Goal: Transaction & Acquisition: Purchase product/service

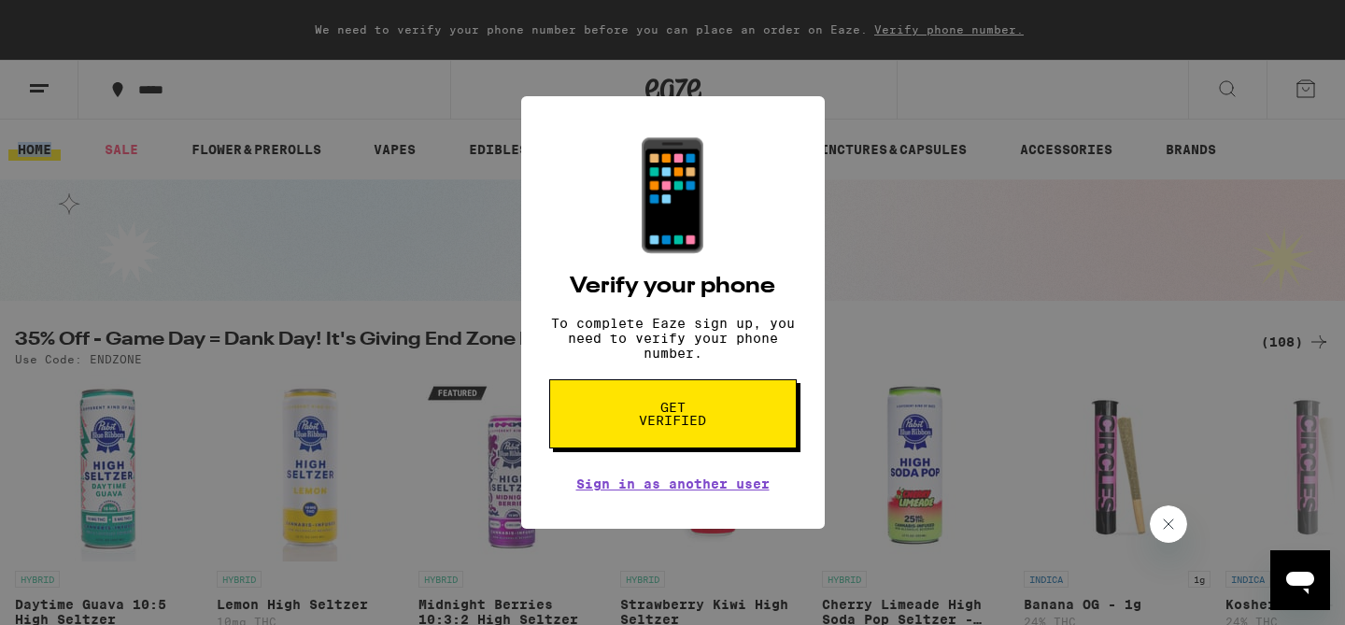
click at [1039, 174] on div "📱 Verify your phone To complete Eaze sign up, you need to verify your phone num…" at bounding box center [672, 312] width 1345 height 625
click at [649, 443] on button "Get verified" at bounding box center [673, 413] width 248 height 69
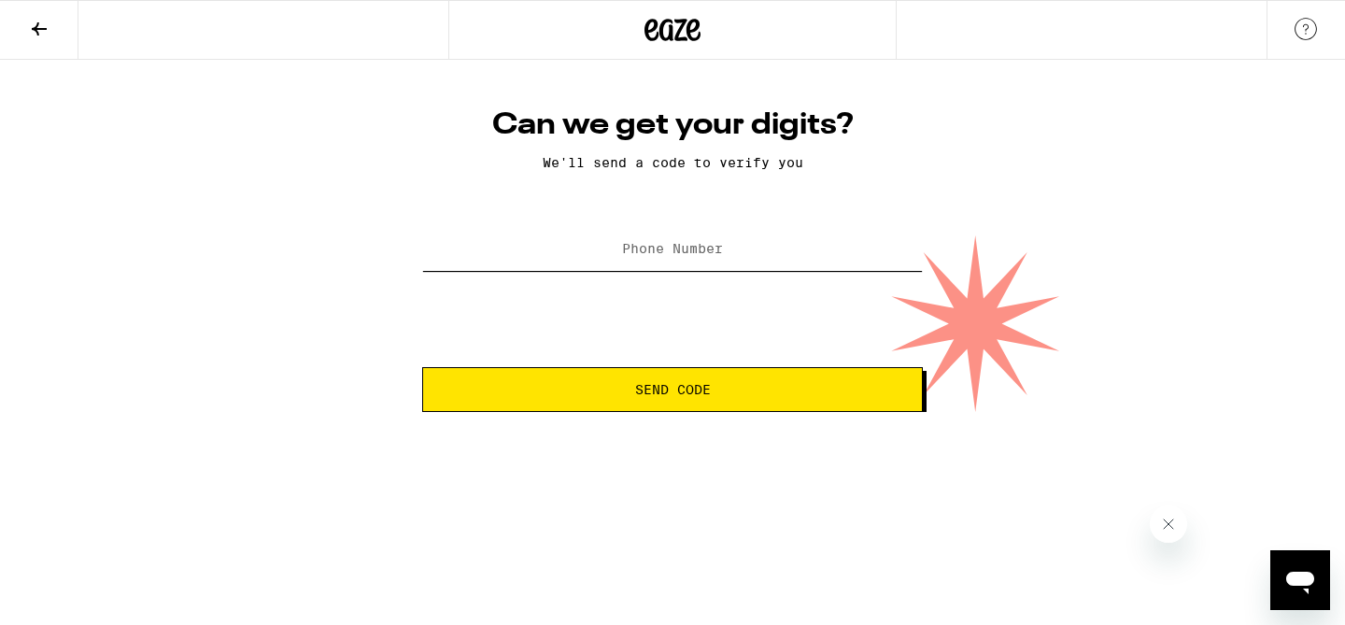
click at [686, 263] on input "Phone Number" at bounding box center [672, 250] width 501 height 42
type input "(310) 560-7576"
click at [652, 396] on span "Send Code" at bounding box center [673, 389] width 76 height 13
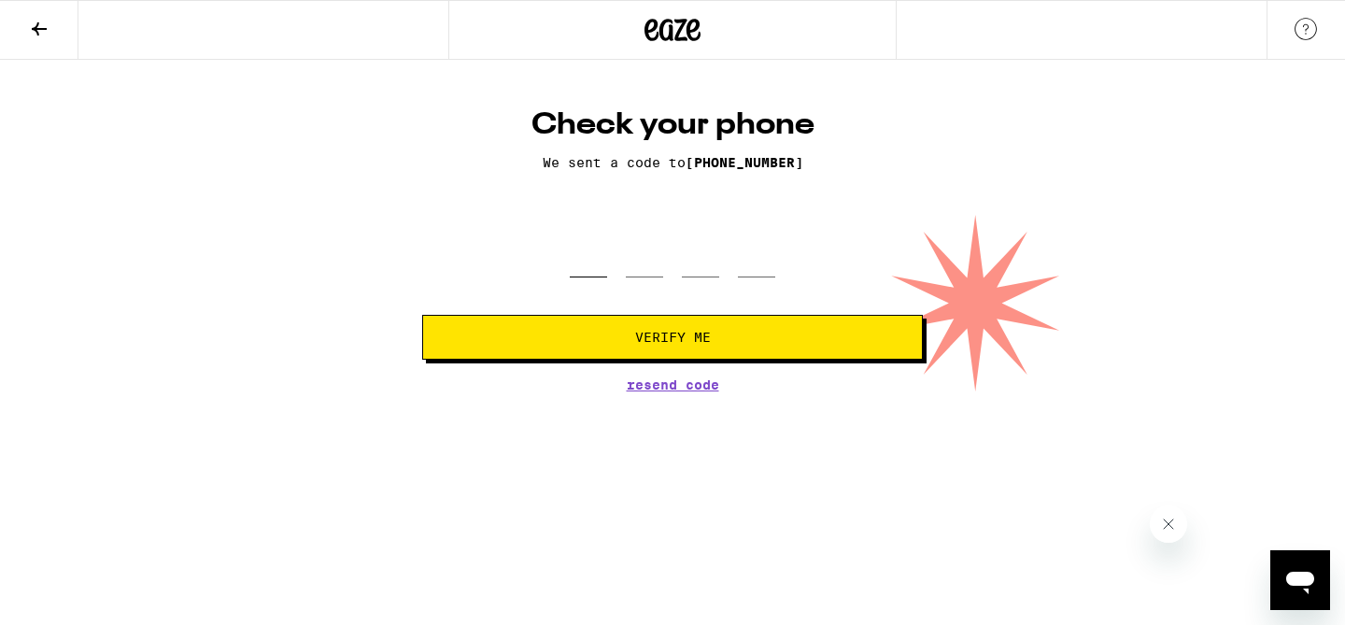
click at [590, 256] on input "tel" at bounding box center [588, 249] width 37 height 55
type input "5"
type input "0"
type input "1"
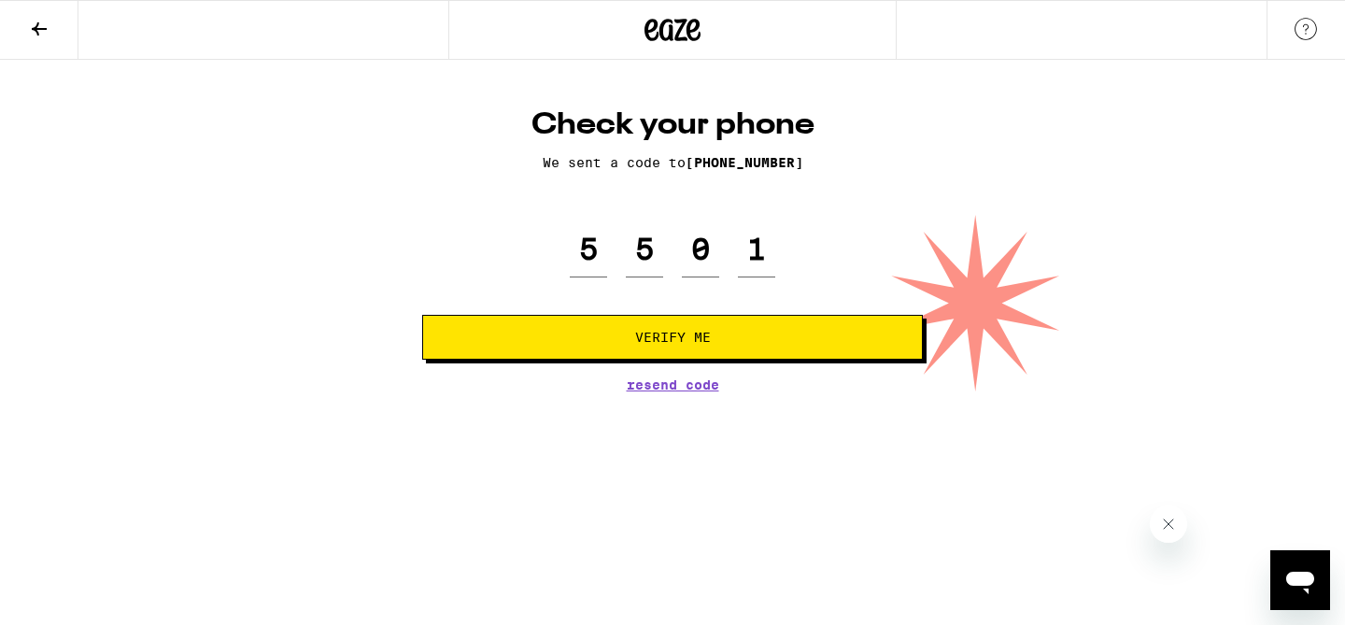
click at [721, 349] on button "Verify Me" at bounding box center [672, 337] width 501 height 45
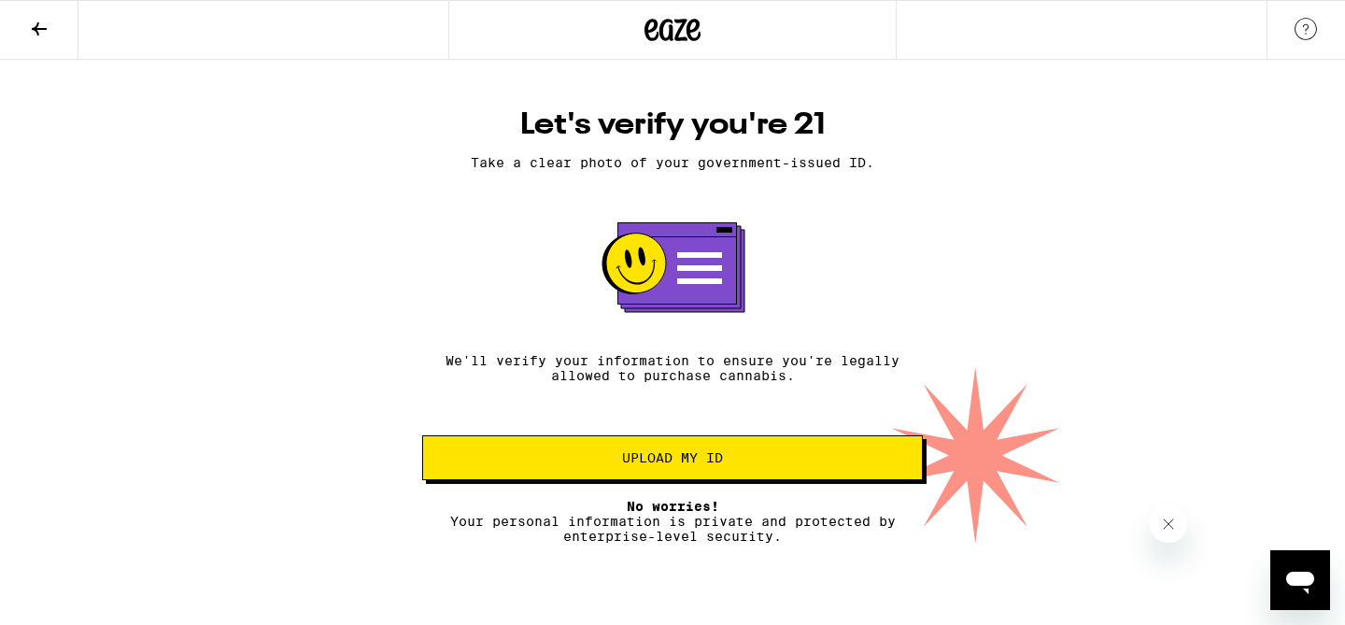
click at [673, 462] on span "Upload my ID" at bounding box center [672, 457] width 101 height 13
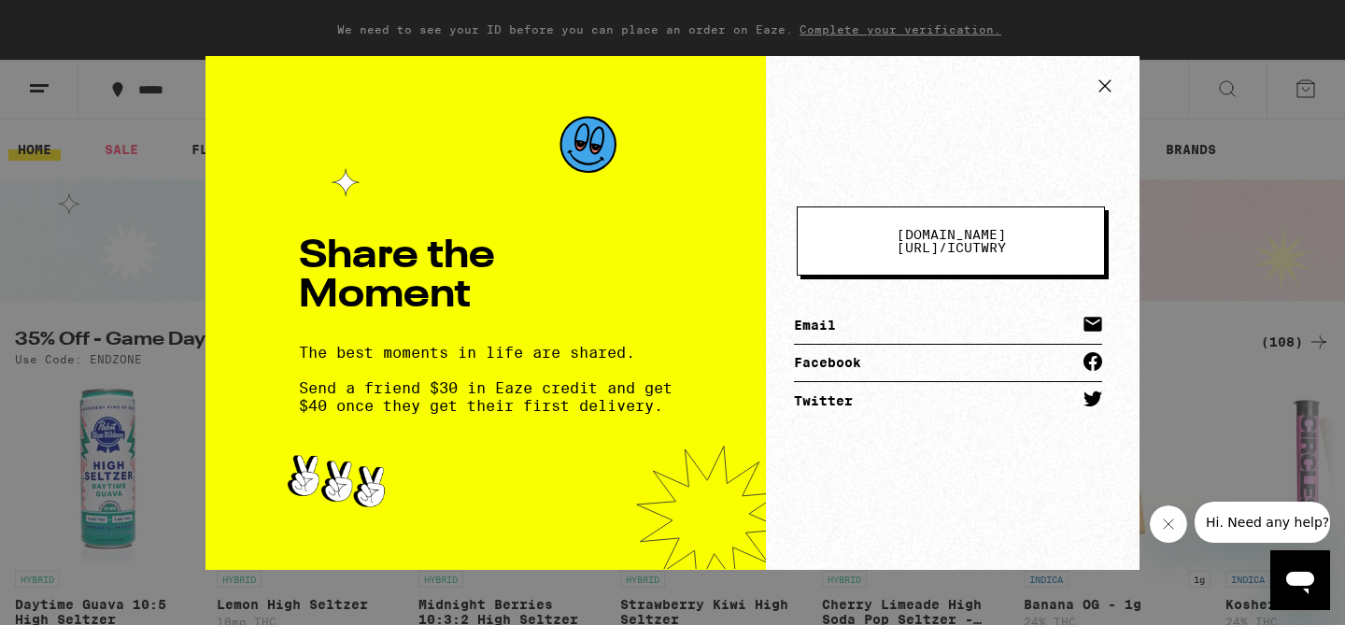
click at [857, 323] on link "Email" at bounding box center [948, 325] width 308 height 37
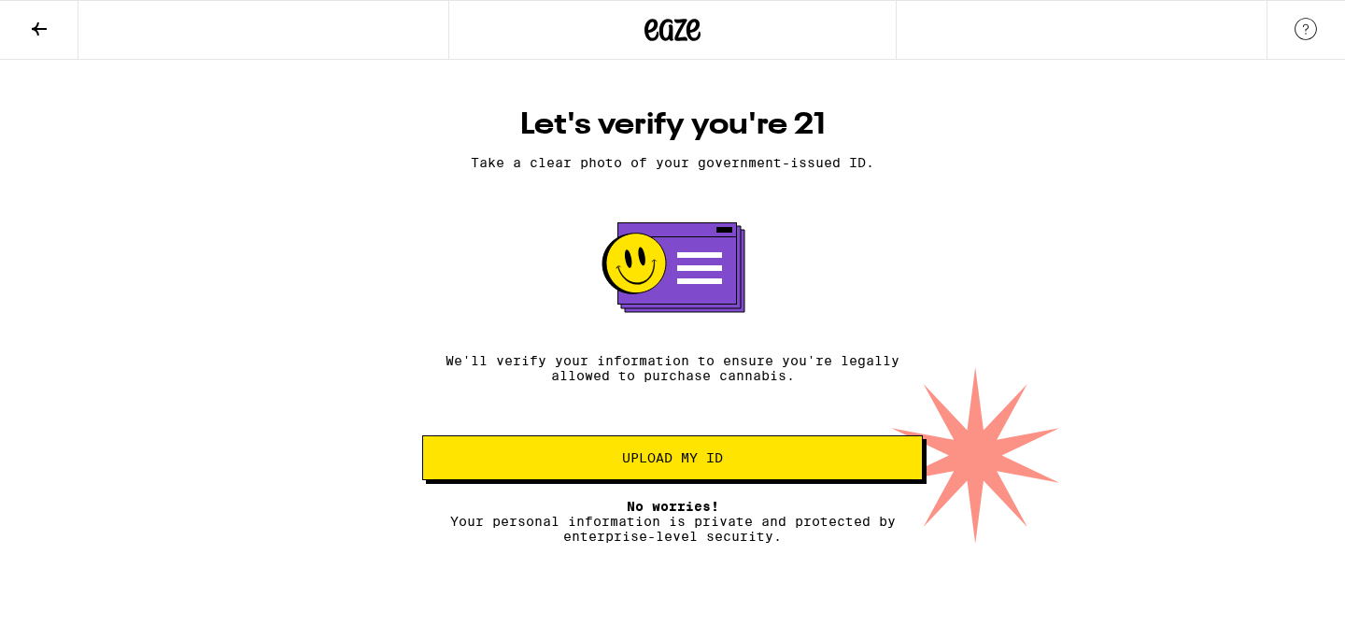
click at [644, 462] on span "Upload my ID" at bounding box center [672, 457] width 101 height 13
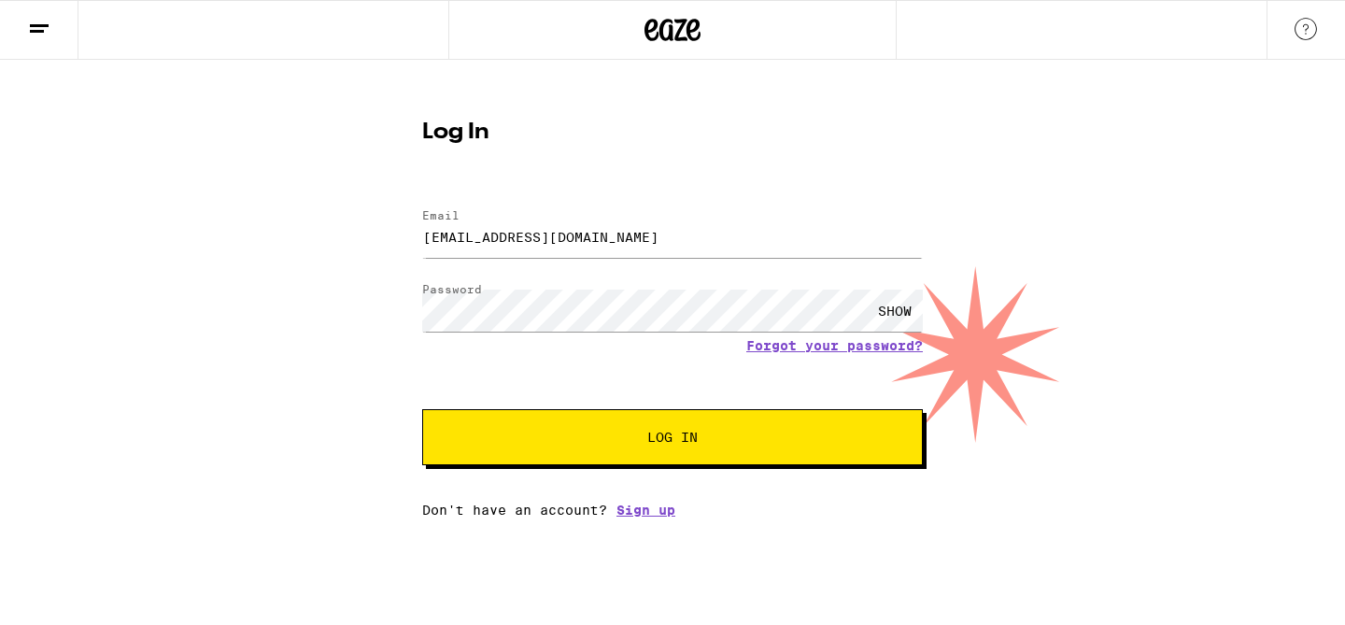
click at [250, 320] on div "Log In Email Email joshspitz@hotmail.com Password Password SHOW Forgot your pas…" at bounding box center [672, 289] width 1345 height 458
click at [667, 440] on span "Log In" at bounding box center [672, 437] width 50 height 13
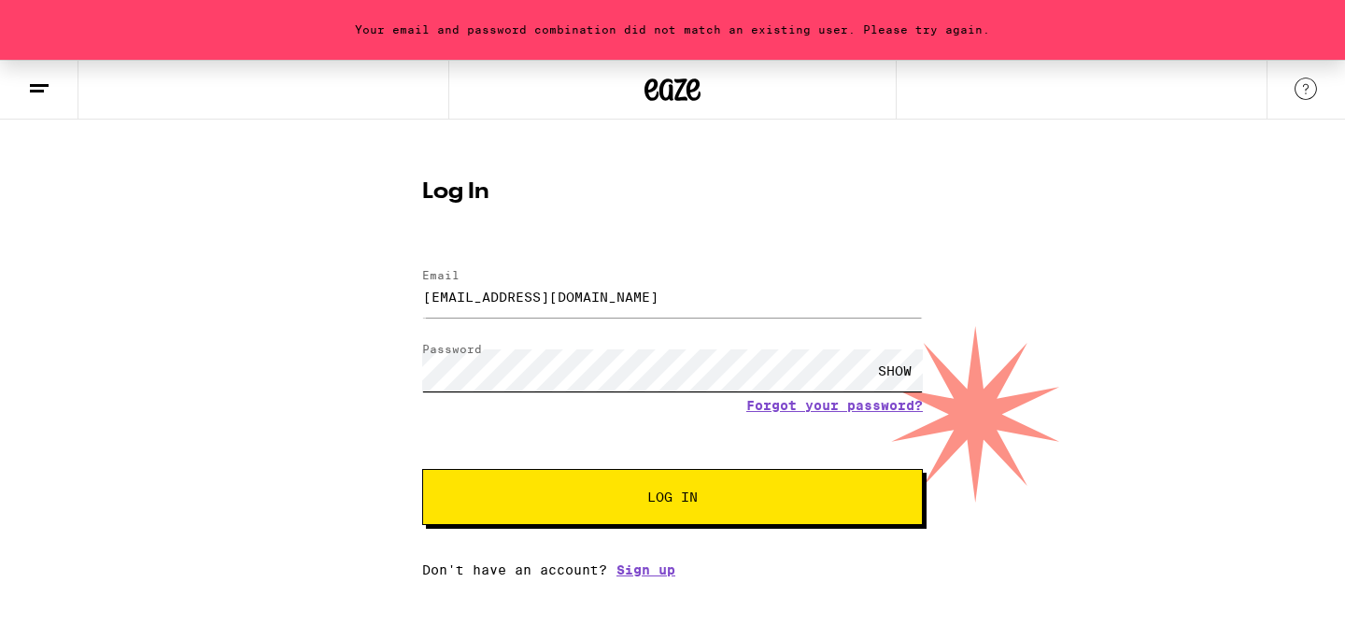
click at [0, 577] on com-1password-button at bounding box center [0, 577] width 0 height 0
click at [374, 431] on div "Your email and password combination did not match an existing user. Please try …" at bounding box center [672, 319] width 1345 height 518
click at [669, 521] on button "Log In" at bounding box center [672, 497] width 501 height 56
